Goal: Task Accomplishment & Management: Use online tool/utility

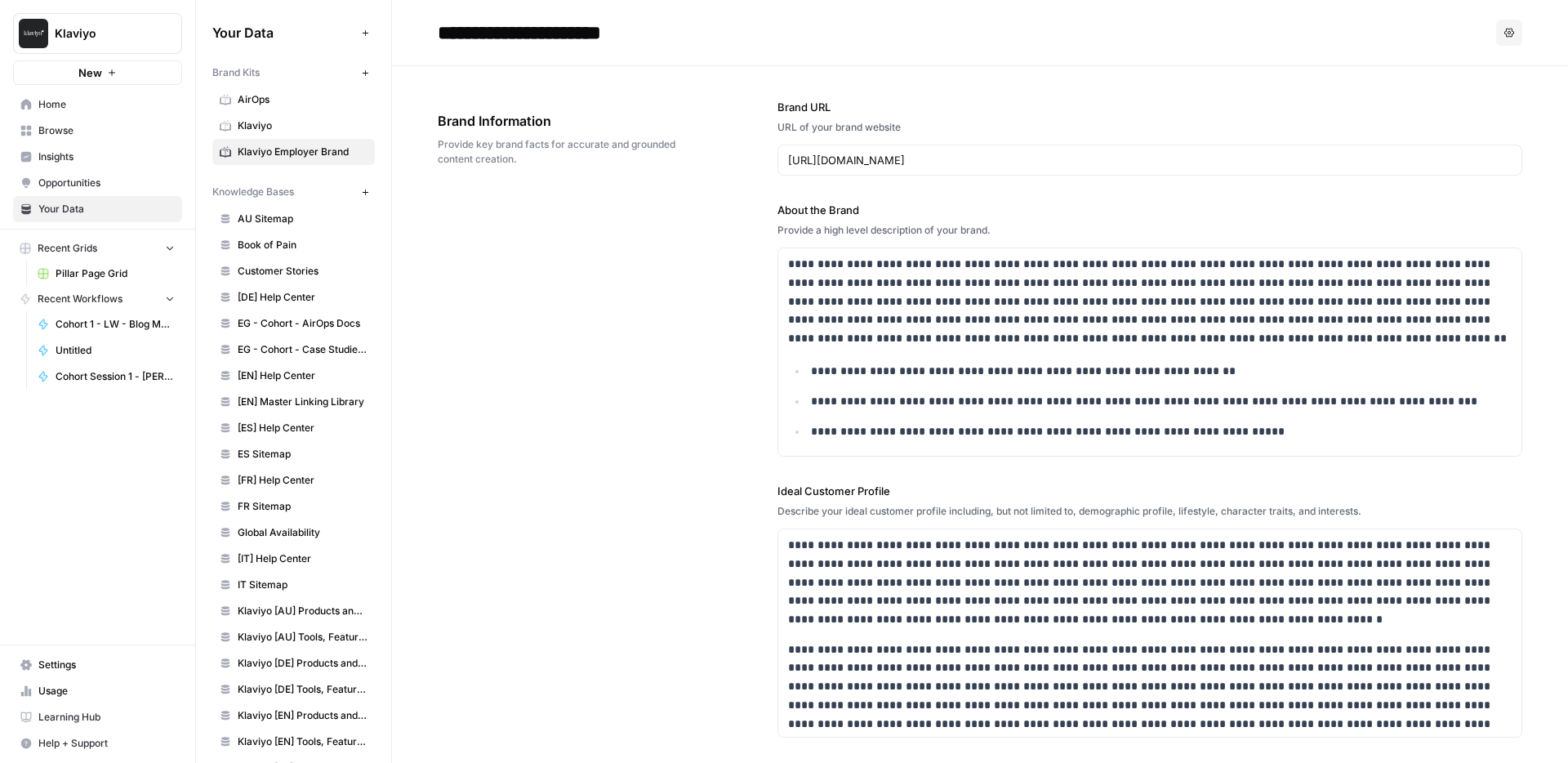
scroll to position [3226, 0]
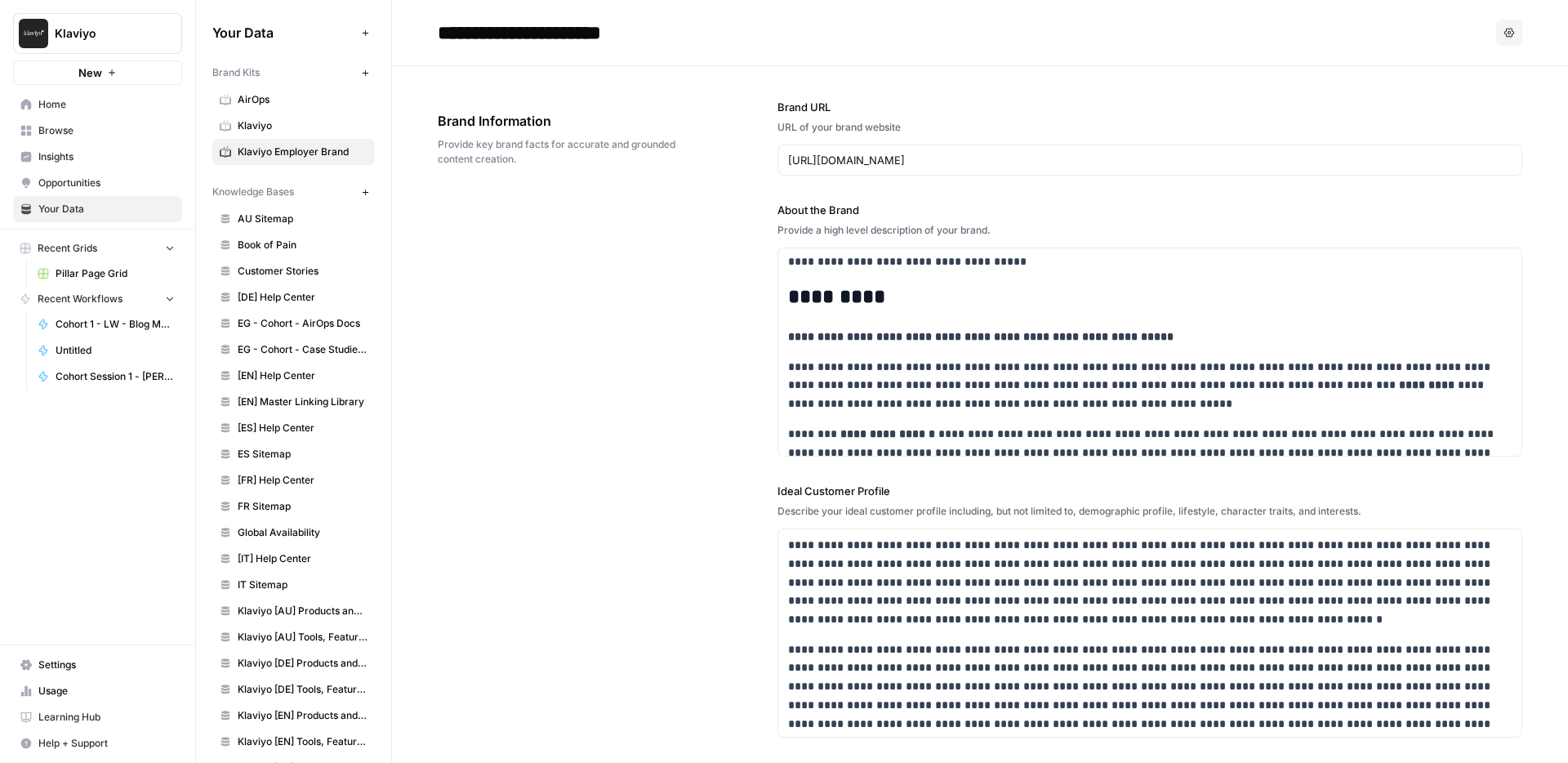
click at [101, 717] on span "Learning Hub" at bounding box center [107, 717] width 136 height 15
click at [122, 107] on span "Home" at bounding box center [107, 105] width 136 height 15
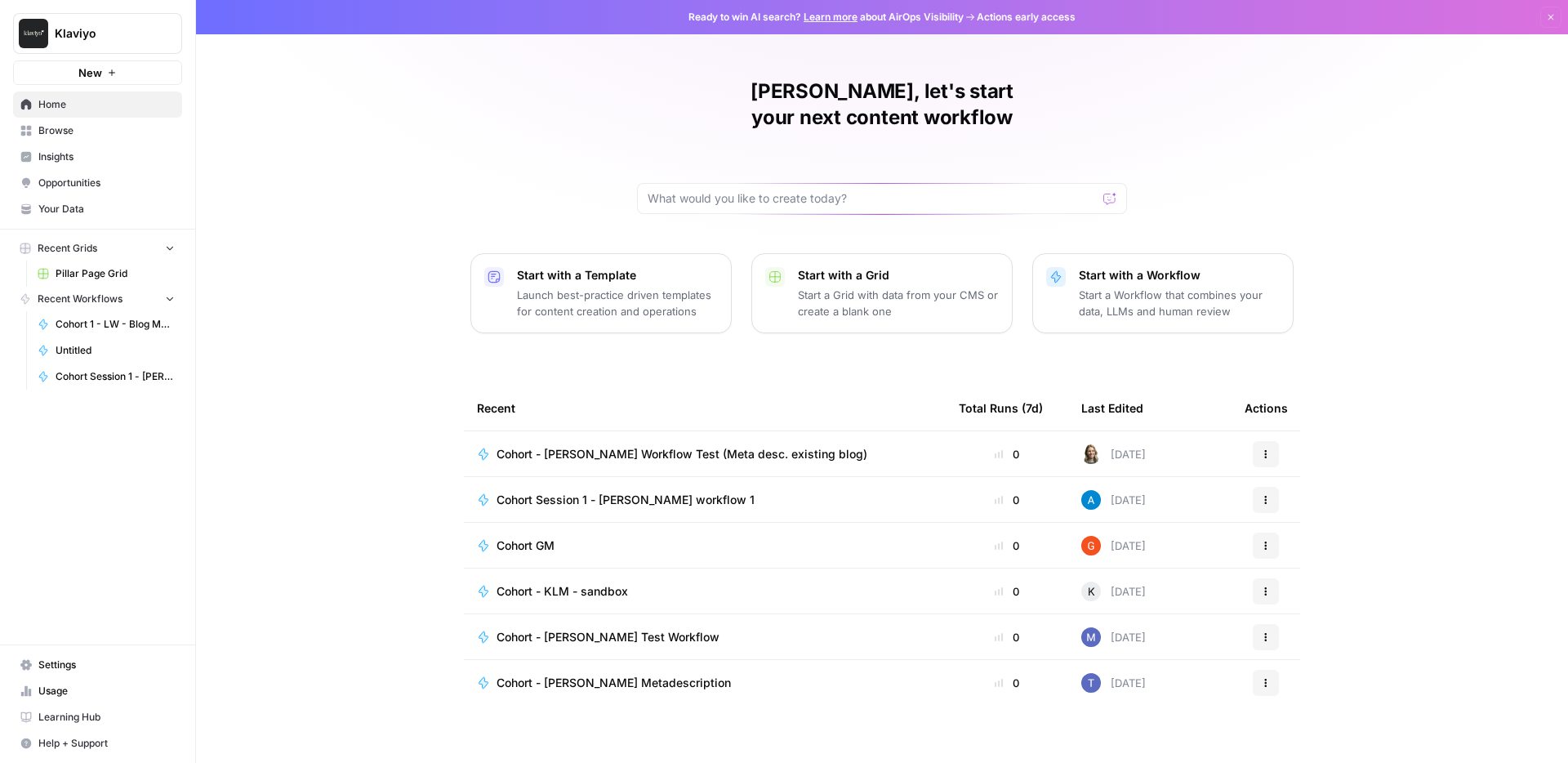
click at [129, 328] on span "Cohort 1 - LW - Blog Meta Description Homework" at bounding box center [115, 324] width 119 height 15
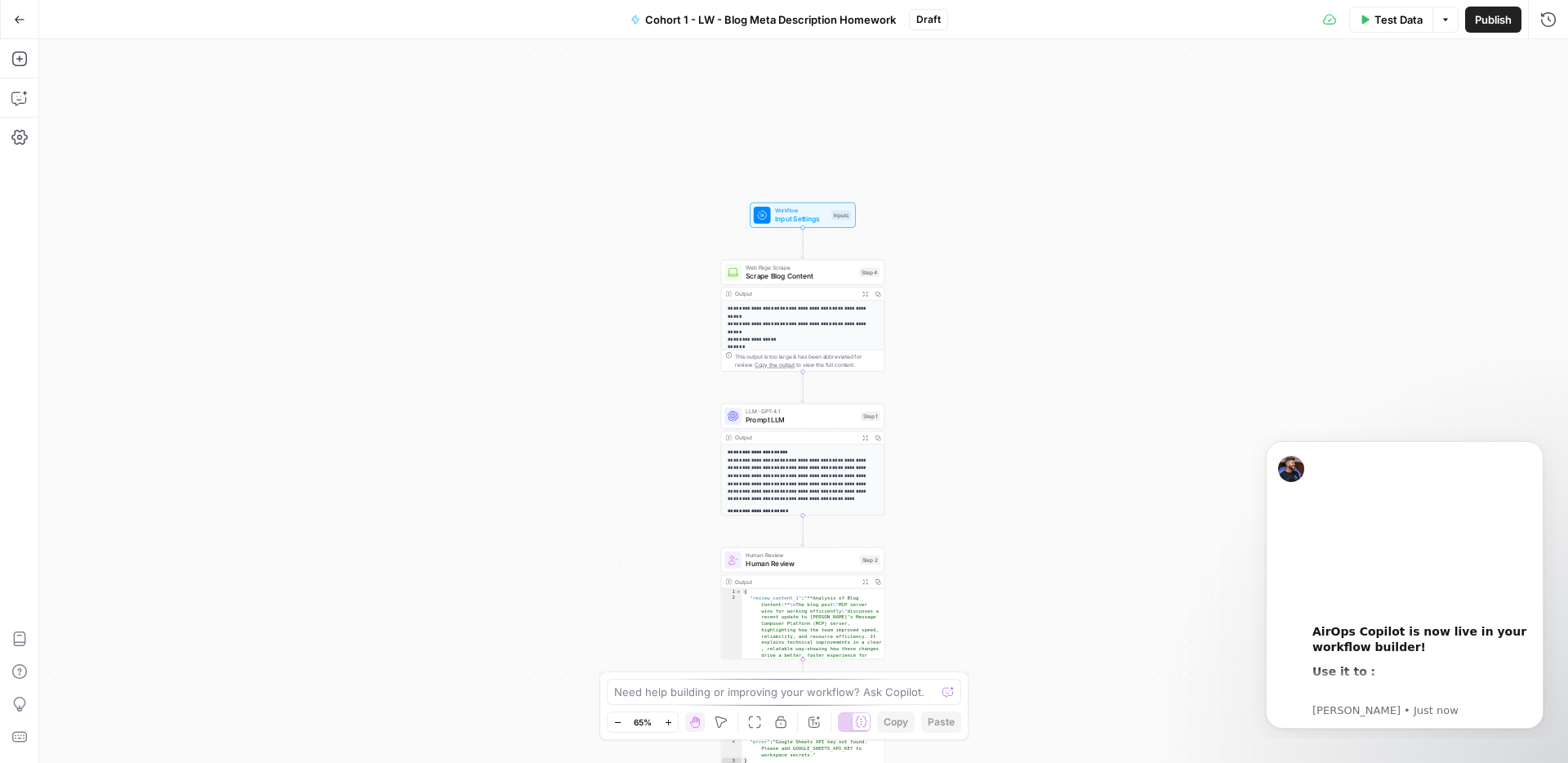
click at [11, 22] on button "Go Back" at bounding box center [20, 20] width 30 height 30
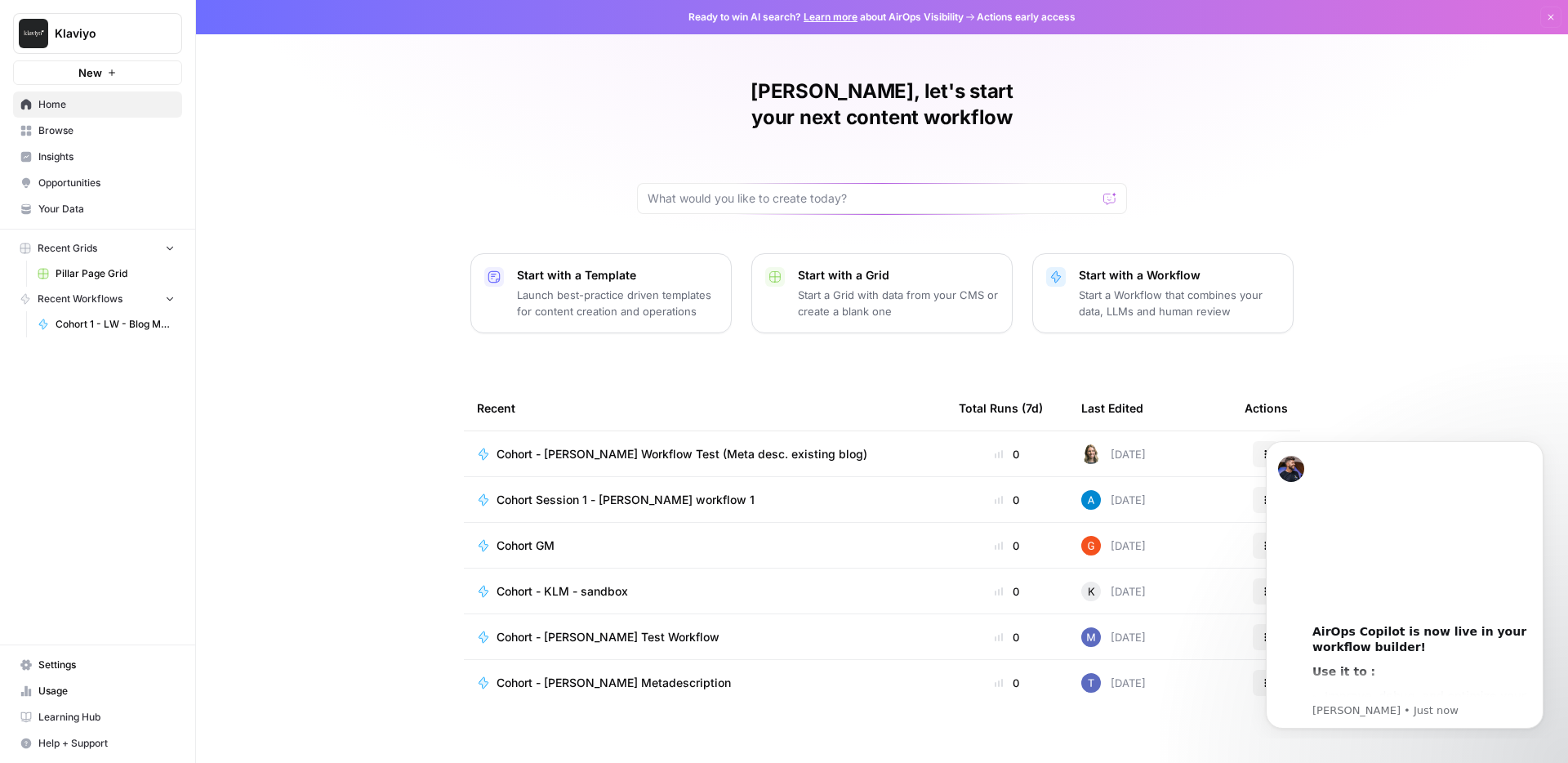
click at [159, 296] on button "Recent Workflows" at bounding box center [98, 299] width 169 height 25
click at [160, 296] on button "Recent Workflows" at bounding box center [98, 299] width 169 height 25
click at [1542, 447] on button "Dismiss notification" at bounding box center [1538, 445] width 21 height 21
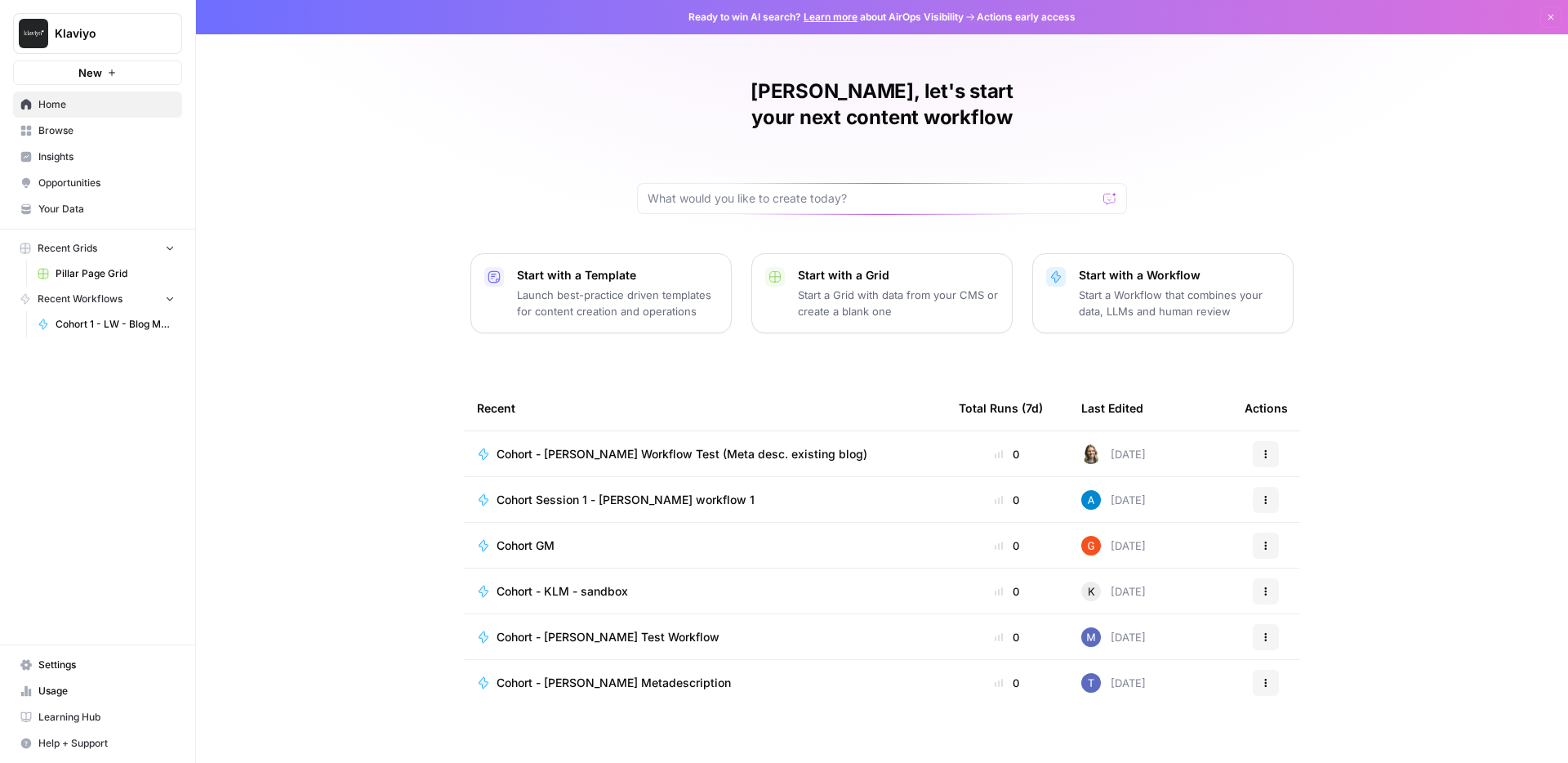
click at [1150, 287] on p "Start a Workflow that combines your data, LLMs and human review" at bounding box center [1179, 303] width 201 height 33
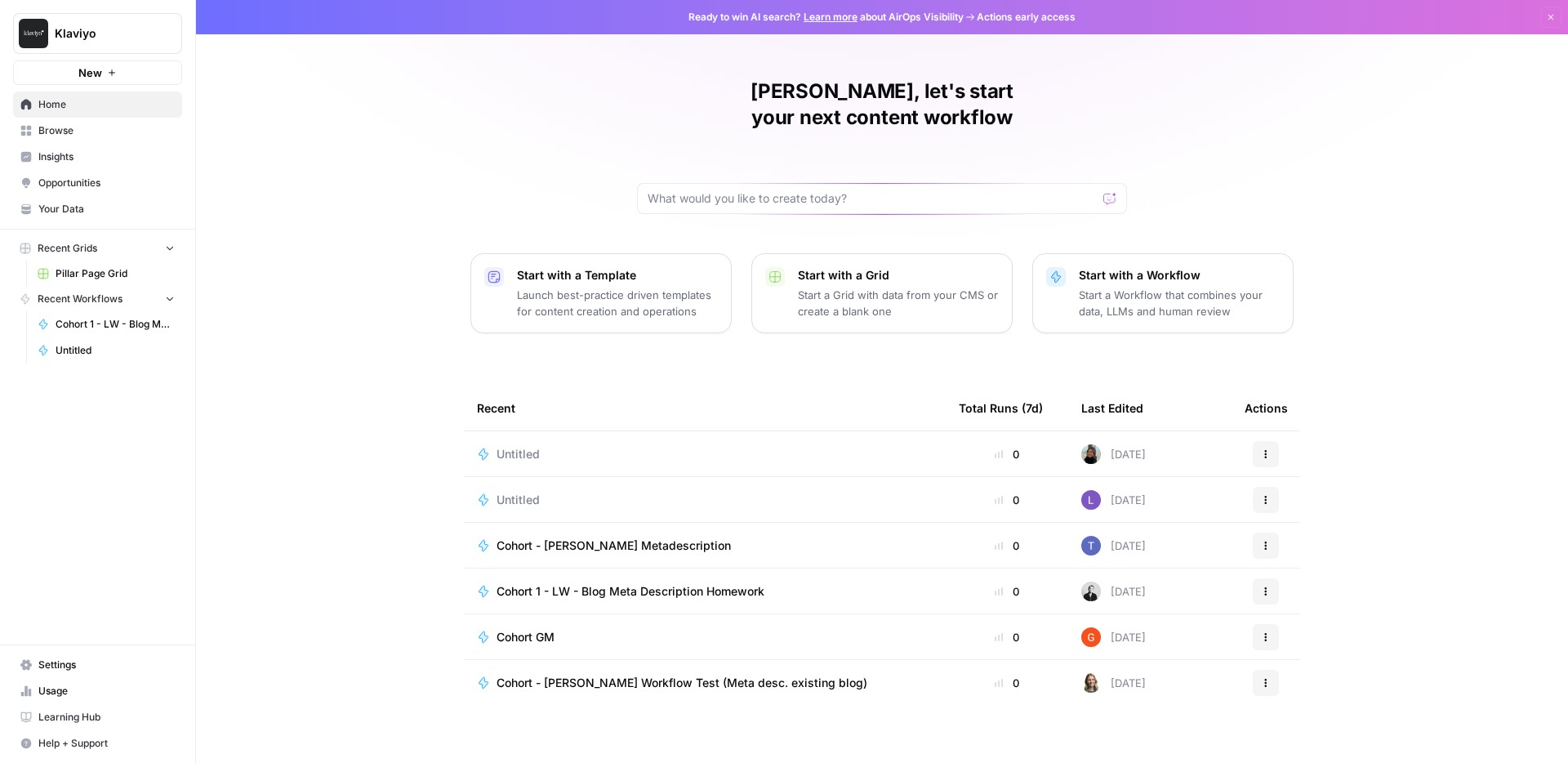
click at [526, 446] on span "Untitled" at bounding box center [518, 454] width 43 height 16
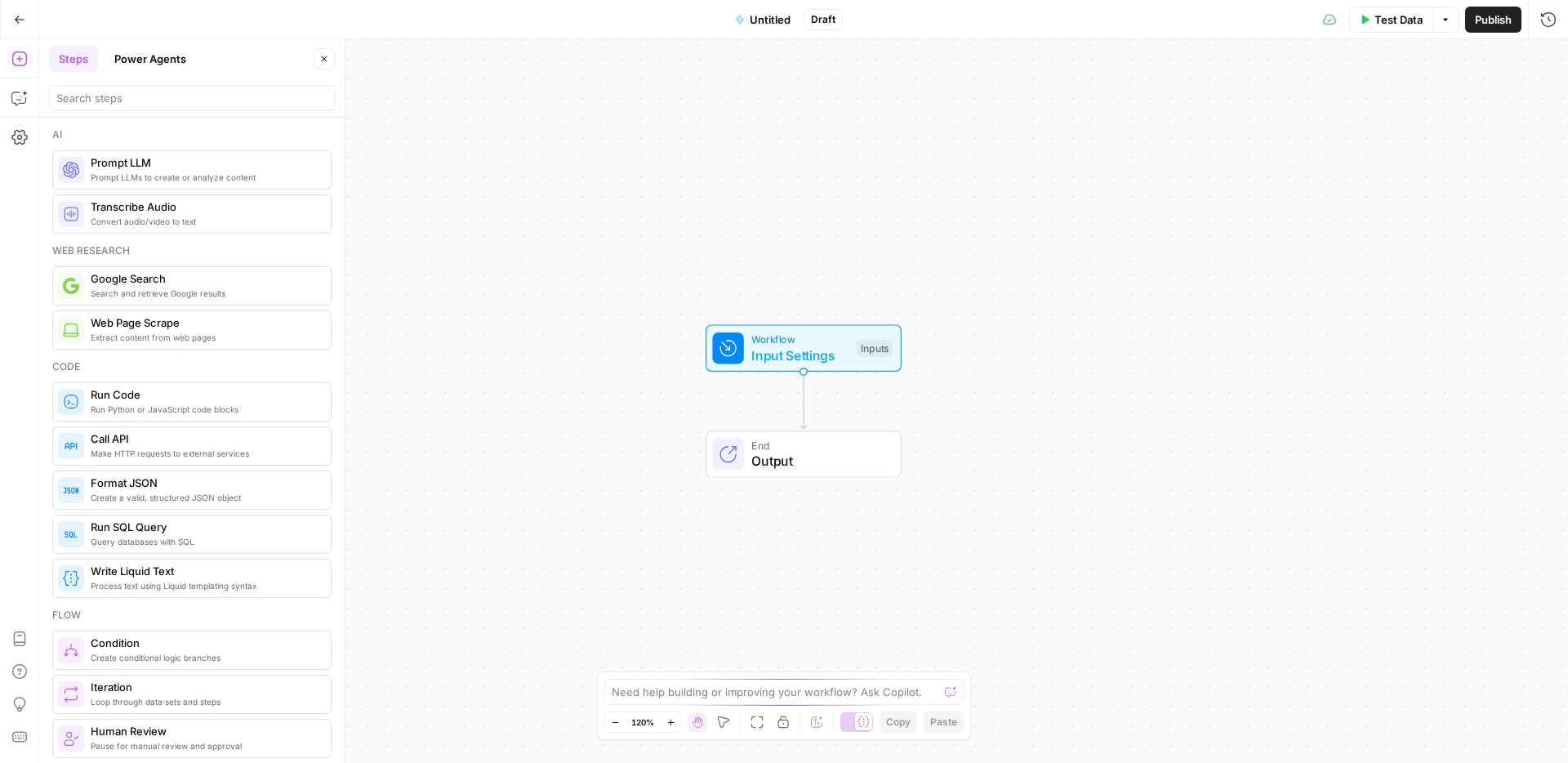
click at [775, 21] on span "Untitled" at bounding box center [770, 19] width 41 height 16
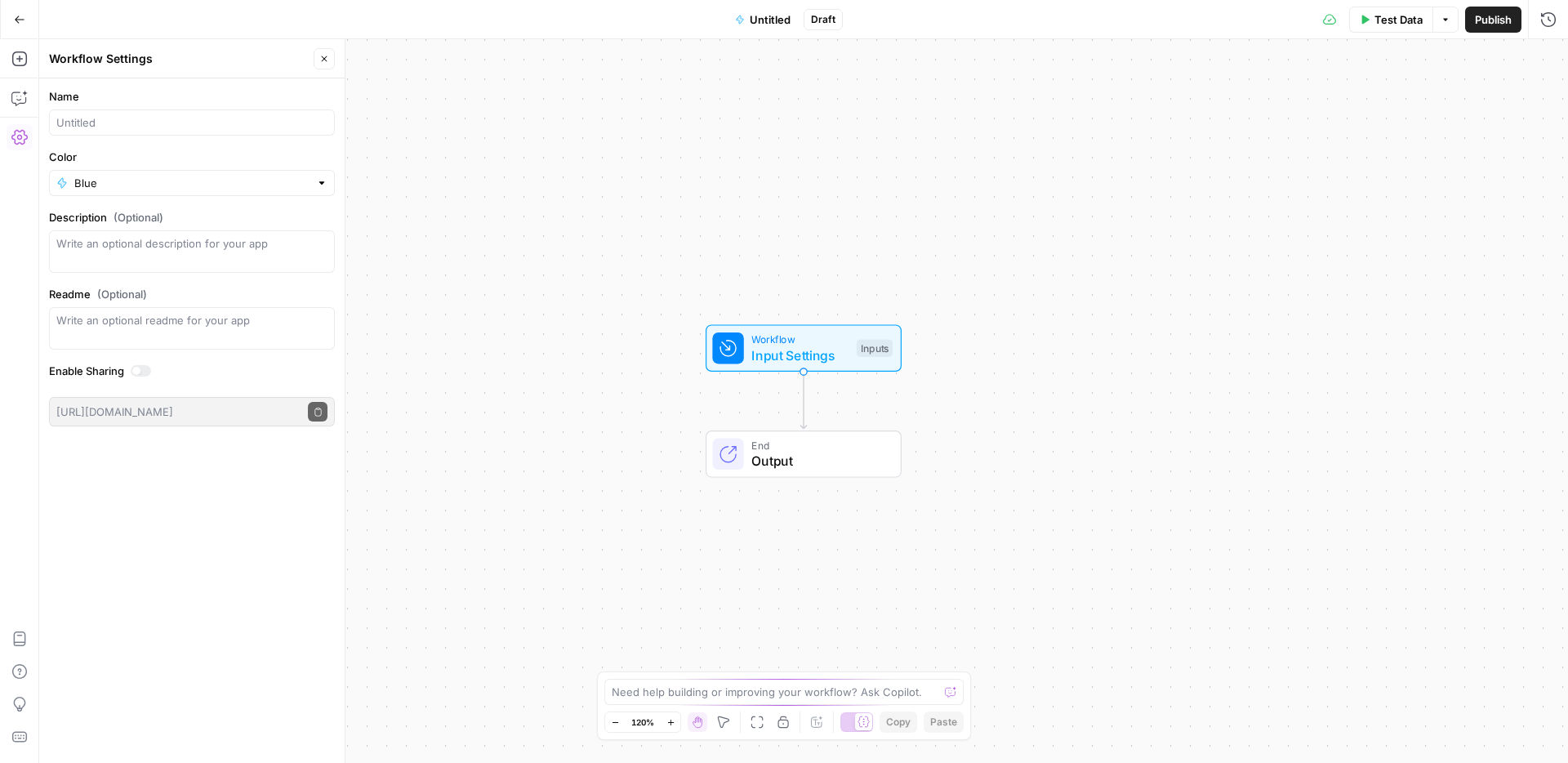
click at [775, 21] on span "Untitled" at bounding box center [770, 19] width 41 height 16
click at [779, 16] on span "Untitled" at bounding box center [770, 19] width 41 height 16
drag, startPoint x: 162, startPoint y: 130, endPoint x: -23, endPoint y: 112, distance: 185.9
click at [0, 112] on html "Klaviyo New Home Browse Insights Opportunities Your Data Recent Grids Pillar Pa…" at bounding box center [784, 382] width 1568 height 763
click at [141, 121] on input "Name" at bounding box center [192, 123] width 271 height 16
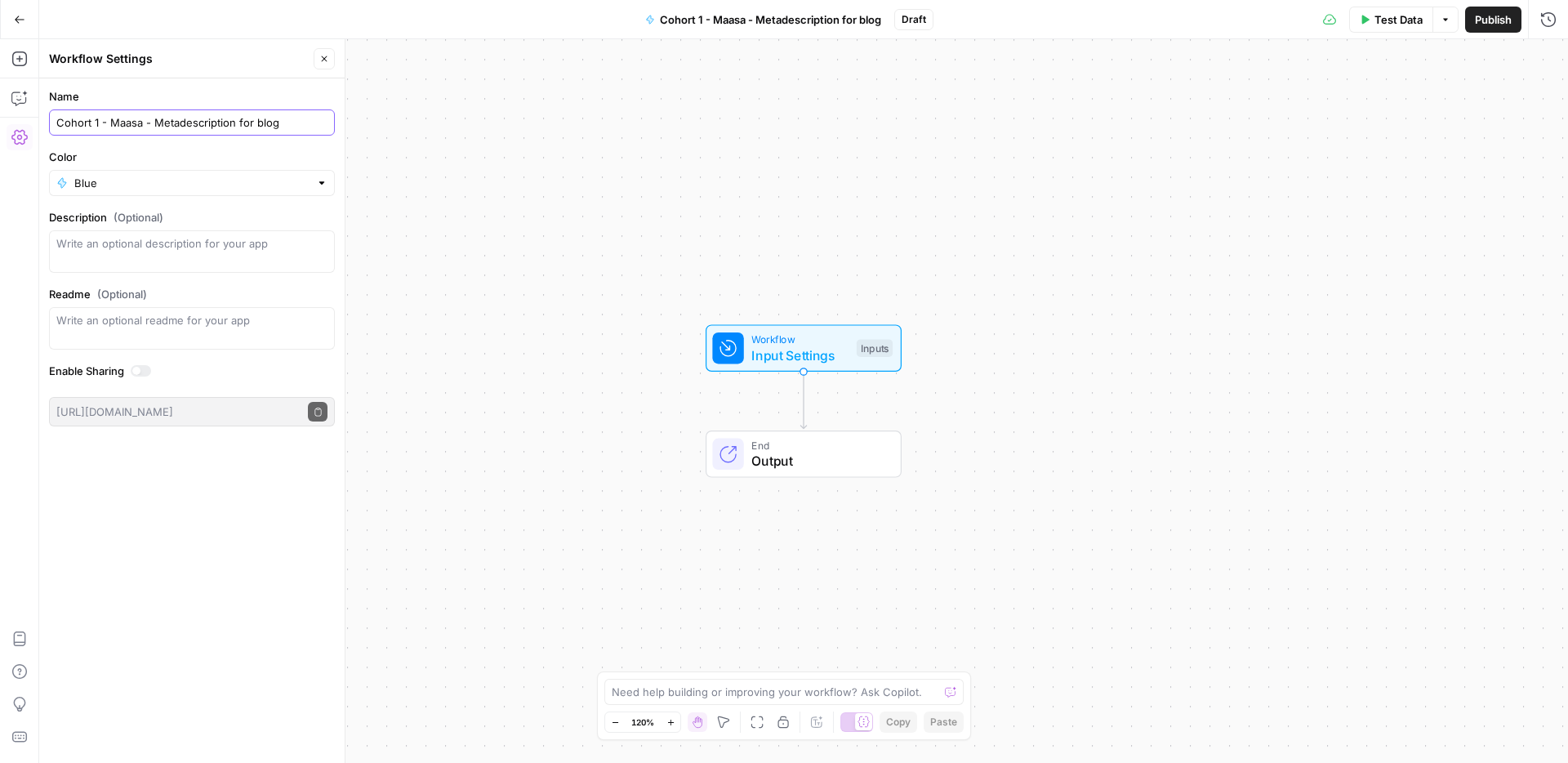
type input "Cohort 1 - Maasa - Metadescription for blog"
click at [475, 195] on div "Workflow Input Settings Inputs End Output" at bounding box center [802, 400] width 1528 height 724
